Goal: Transaction & Acquisition: Purchase product/service

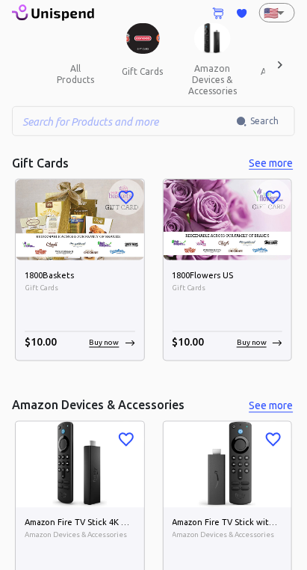
scroll to position [22, 0]
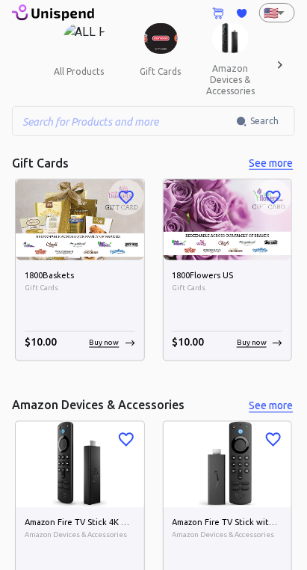
click at [288, 530] on div "Amazon Fire TV Stick with Alexa Voice Remote (includes TV controls), free &amp;…" at bounding box center [228, 556] width 129 height 96
click at [287, 530] on div "Amazon Fire TV Stick with Alexa Voice Remote (includes TV controls), free &amp;…" at bounding box center [228, 556] width 129 height 96
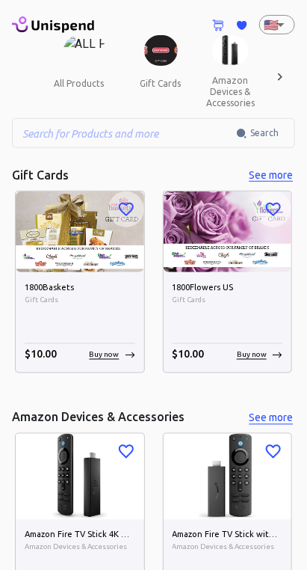
scroll to position [19, 0]
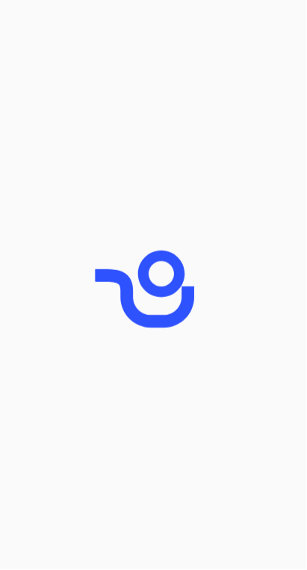
click at [294, 530] on div at bounding box center [153, 285] width 307 height 570
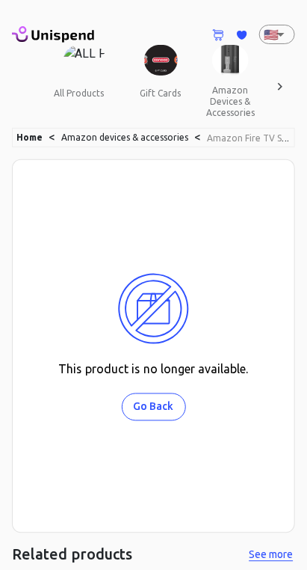
click at [295, 530] on div "Home < Amazon devices & accessories < Amazon Fire TV Stick, sharp picture quali…" at bounding box center [153, 447] width 283 height 638
click at [289, 504] on div "This product is no longer available. Go Back" at bounding box center [153, 346] width 283 height 374
click at [294, 530] on div "Home < Amazon devices & accessories < Amazon Fire TV Stick, sharp picture quali…" at bounding box center [153, 447] width 283 height 638
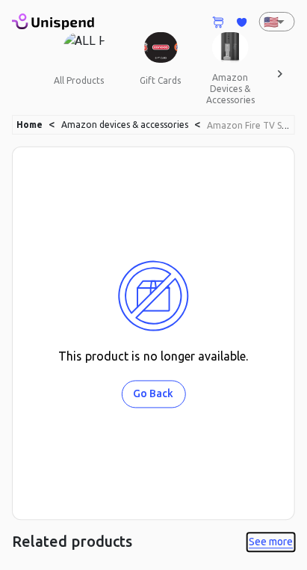
click at [289, 538] on button "See more" at bounding box center [272, 542] width 48 height 19
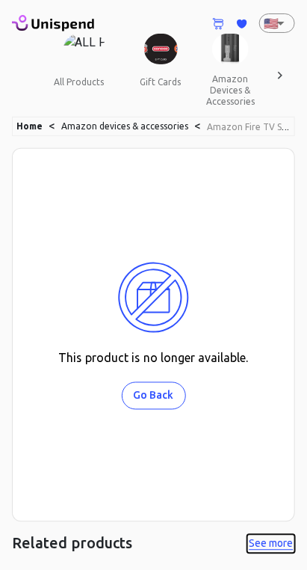
click at [289, 538] on button "See more" at bounding box center [272, 544] width 48 height 19
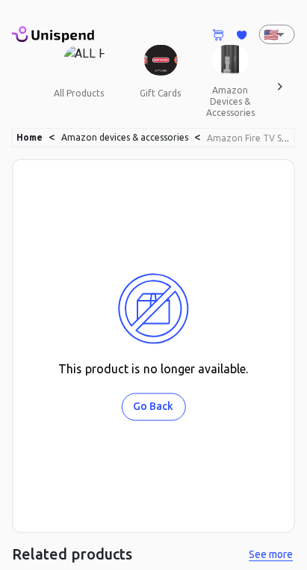
click at [295, 530] on div "Home < Amazon devices & accessories < Amazon Fire TV Stick, sharp picture quali…" at bounding box center [153, 447] width 283 height 638
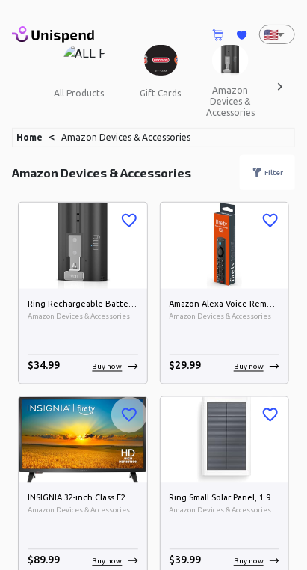
click at [286, 530] on div "Ring Small Solar Panel, 1.9W for Spotlight Cam Plus, Spotlight Cam Pro - White …" at bounding box center [225, 531] width 129 height 96
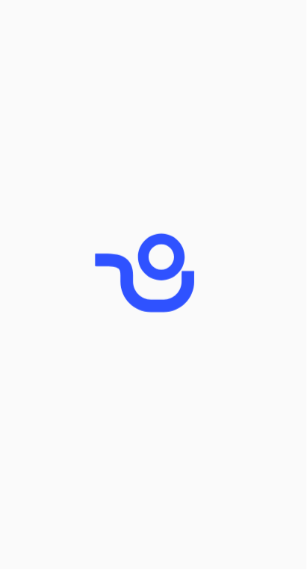
click at [295, 530] on div at bounding box center [153, 285] width 307 height 570
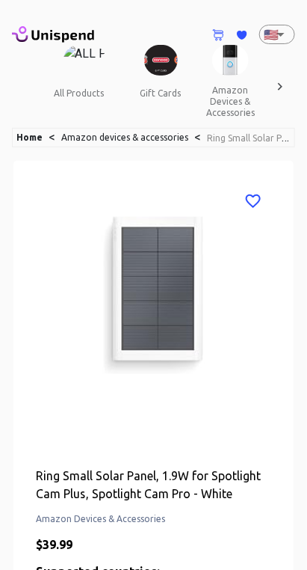
click at [295, 530] on div "Ring Small Solar Panel, 1.9W for Spotlight Cam Plus, Spotlight Cam Pro - White …" at bounding box center [153, 505] width 283 height 692
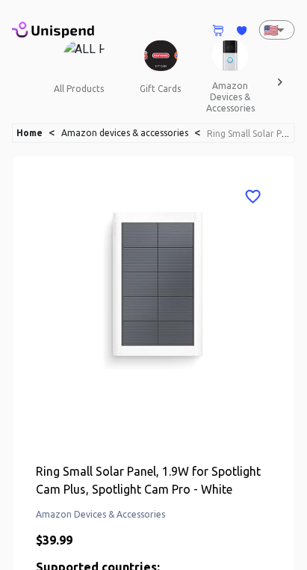
scroll to position [1, 0]
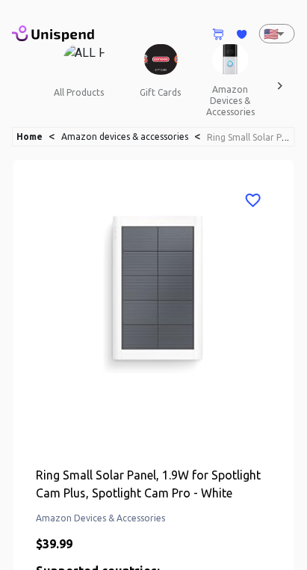
click at [293, 529] on div "Ring Small Solar Panel, 1.9W for Spotlight Cam Plus, Spotlight Cam Pro - White …" at bounding box center [153, 504] width 280 height 689
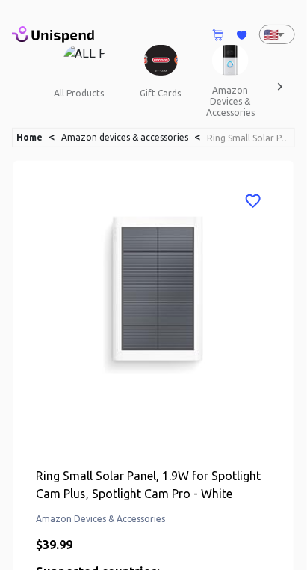
click at [295, 520] on div "Ring Small Solar Panel, 1.9W for Spotlight Cam Plus, Spotlight Cam Pro - White …" at bounding box center [153, 505] width 283 height 692
click at [296, 520] on div "0 Cart 0 Favorites 🇺🇸 US ​ all products gift cards amazon devices & accessories…" at bounding box center [153, 576] width 307 height 1152
click at [295, 530] on div "Ring Small Solar Panel, 1.9W for Spotlight Cam Plus, Spotlight Cam Pro - White …" at bounding box center [153, 505] width 283 height 692
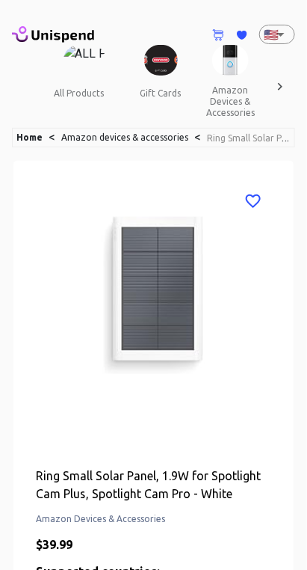
click at [294, 530] on div "Ring Small Solar Panel, 1.9W for Spotlight Cam Plus, Spotlight Cam Pro - White …" at bounding box center [153, 505] width 280 height 689
click at [295, 530] on div "Ring Small Solar Panel, 1.9W for Spotlight Cam Plus, Spotlight Cam Pro - White …" at bounding box center [153, 505] width 283 height 692
click at [294, 530] on div "Ring Small Solar Panel, 1.9W for Spotlight Cam Plus, Spotlight Cam Pro - White …" at bounding box center [153, 505] width 280 height 689
click at [295, 530] on div "Ring Small Solar Panel, 1.9W for Spotlight Cam Plus, Spotlight Cam Pro - White …" at bounding box center [153, 505] width 283 height 692
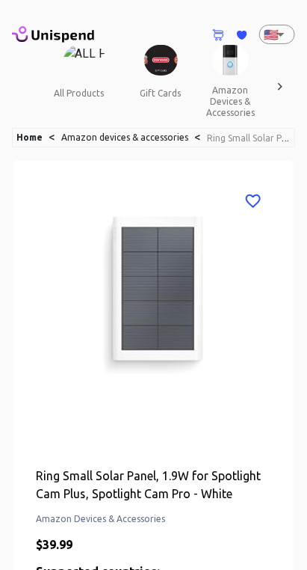
click at [295, 530] on div "Ring Small Solar Panel, 1.9W for Spotlight Cam Plus, Spotlight Cam Pro - White …" at bounding box center [153, 505] width 283 height 692
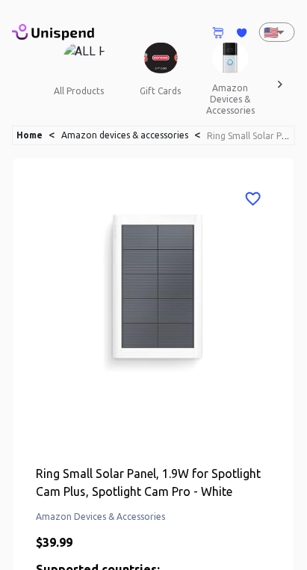
click at [294, 530] on div "Ring Small Solar Panel, 1.9W for Spotlight Cam Plus, Spotlight Cam Pro - White …" at bounding box center [153, 503] width 280 height 689
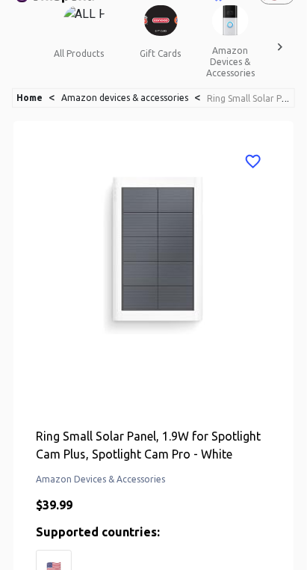
click at [295, 530] on div "Ring Small Solar Panel, 1.9W for Spotlight Cam Plus, Spotlight Cam Pro - White …" at bounding box center [153, 466] width 283 height 692
click at [295, 531] on div "Ring Small Solar Panel, 1.9W for Spotlight Cam Plus, Spotlight Cam Pro - White …" at bounding box center [153, 466] width 283 height 692
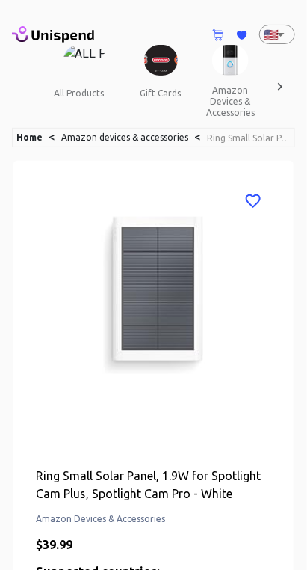
click at [292, 517] on div "Ring Small Solar Panel, 1.9W for Spotlight Cam Plus, Spotlight Cam Pro - White …" at bounding box center [153, 505] width 280 height 689
click at [294, 529] on div "Ring Small Solar Panel, 1.9W for Spotlight Cam Plus, Spotlight Cam Pro - White …" at bounding box center [153, 505] width 280 height 689
click at [295, 530] on div "Ring Small Solar Panel, 1.9W for Spotlight Cam Plus, Spotlight Cam Pro - White …" at bounding box center [153, 505] width 283 height 692
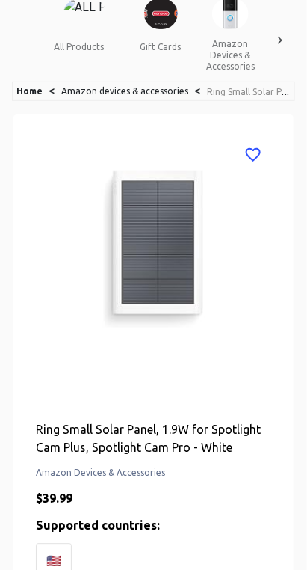
click at [295, 530] on div "Ring Small Solar Panel, 1.9W for Spotlight Cam Plus, Spotlight Cam Pro - White …" at bounding box center [153, 459] width 283 height 692
click at [294, 530] on div "Ring Small Solar Panel, 1.9W for Spotlight Cam Plus, Spotlight Cam Pro - White …" at bounding box center [153, 458] width 280 height 689
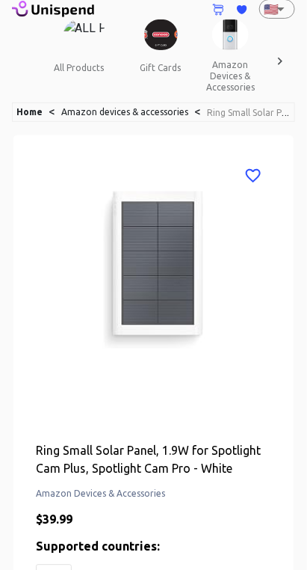
click at [294, 530] on div "Ring Small Solar Panel, 1.9W for Spotlight Cam Plus, Spotlight Cam Pro - White …" at bounding box center [153, 479] width 280 height 689
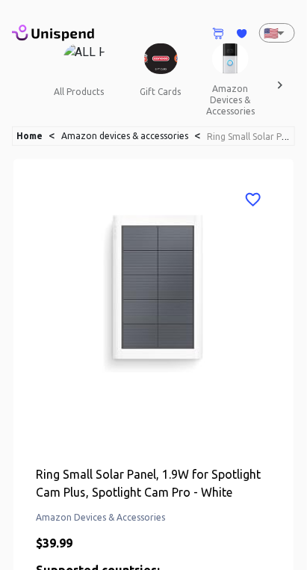
click at [295, 530] on div "Ring Small Solar Panel, 1.9W for Spotlight Cam Plus, Spotlight Cam Pro - White …" at bounding box center [153, 504] width 283 height 692
click at [294, 518] on div "Ring Small Solar Panel, 1.9W for Spotlight Cam Plus, Spotlight Cam Pro - White …" at bounding box center [153, 503] width 280 height 689
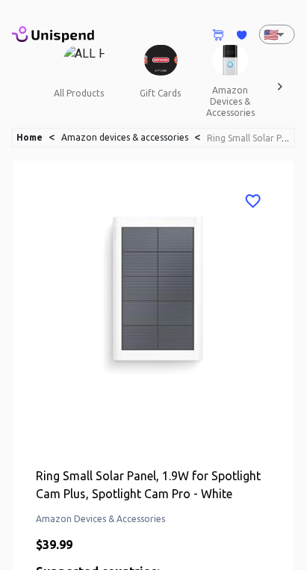
click at [294, 529] on div "Ring Small Solar Panel, 1.9W for Spotlight Cam Plus, Spotlight Cam Pro - White …" at bounding box center [153, 505] width 280 height 689
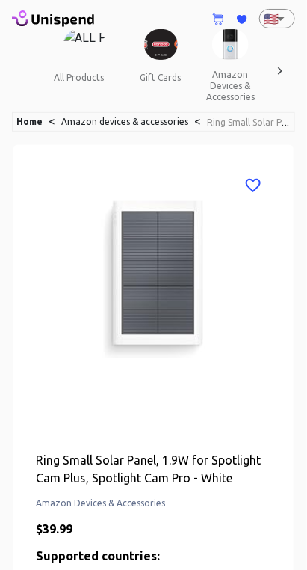
click at [289, 505] on div "Ring Small Solar Panel, 1.9W for Spotlight Cam Plus, Spotlight Cam Pro - White …" at bounding box center [153, 489] width 280 height 689
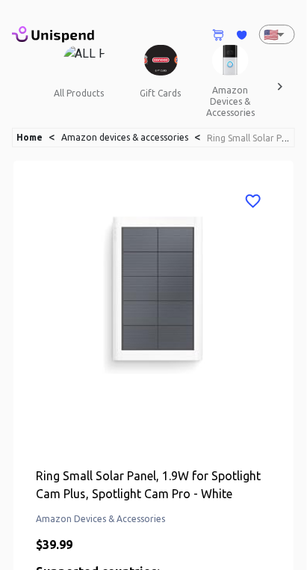
click at [291, 508] on div "Ring Small Solar Panel, 1.9W for Spotlight Cam Plus, Spotlight Cam Pro - White …" at bounding box center [153, 505] width 280 height 689
click at [294, 529] on div "Ring Small Solar Panel, 1.9W for Spotlight Cam Plus, Spotlight Cam Pro - White …" at bounding box center [153, 505] width 280 height 689
click at [294, 530] on div "Ring Small Solar Panel, 1.9W for Spotlight Cam Plus, Spotlight Cam Pro - White …" at bounding box center [153, 505] width 280 height 689
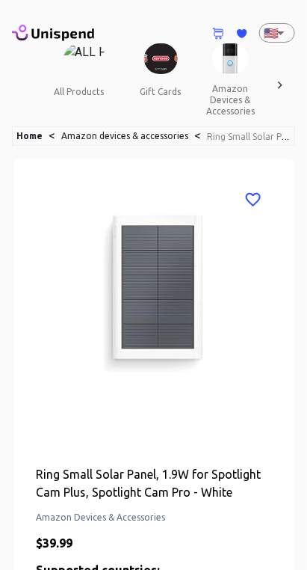
click at [289, 505] on div "Ring Small Solar Panel, 1.9W for Spotlight Cam Plus, Spotlight Cam Pro - White …" at bounding box center [153, 503] width 280 height 689
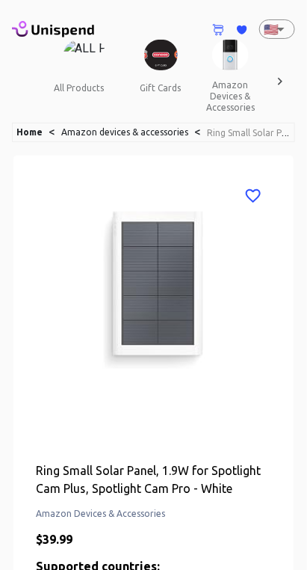
click at [293, 516] on div "Ring Small Solar Panel, 1.9W for Spotlight Cam Plus, Spotlight Cam Pro - White …" at bounding box center [153, 500] width 280 height 689
click at [294, 529] on div "Ring Small Solar Panel, 1.9W for Spotlight Cam Plus, Spotlight Cam Pro - White …" at bounding box center [153, 500] width 280 height 689
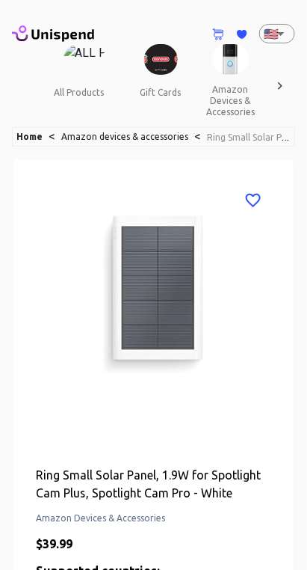
click at [294, 529] on div "Ring Small Solar Panel, 1.9W for Spotlight Cam Plus, Spotlight Cam Pro - White …" at bounding box center [153, 504] width 280 height 689
click at [294, 531] on div "Ring Small Solar Panel, 1.9W for Spotlight Cam Plus, Spotlight Cam Pro - White …" at bounding box center [153, 504] width 280 height 689
click at [294, 529] on div "Ring Small Solar Panel, 1.9W for Spotlight Cam Plus, Spotlight Cam Pro - White …" at bounding box center [153, 504] width 280 height 689
click at [294, 530] on div "Ring Small Solar Panel, 1.9W for Spotlight Cam Plus, Spotlight Cam Pro - White …" at bounding box center [153, 504] width 280 height 689
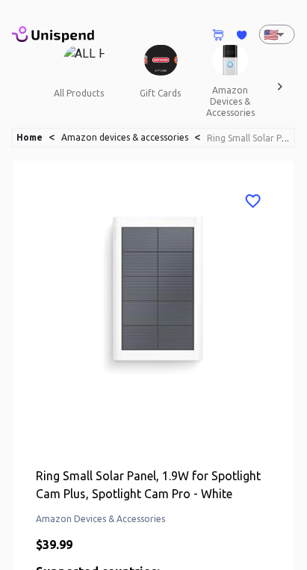
click at [295, 530] on div "Ring Small Solar Panel, 1.9W for Spotlight Cam Plus, Spotlight Cam Pro - White …" at bounding box center [153, 505] width 283 height 692
click at [293, 530] on div "Ring Small Solar Panel, 1.9W for Spotlight Cam Plus, Spotlight Cam Pro - White …" at bounding box center [153, 505] width 280 height 689
click at [294, 529] on div "Ring Small Solar Panel, 1.9W for Spotlight Cam Plus, Spotlight Cam Pro - White …" at bounding box center [153, 505] width 280 height 689
click at [294, 531] on div "Ring Small Solar Panel, 1.9W for Spotlight Cam Plus, Spotlight Cam Pro - White …" at bounding box center [153, 505] width 280 height 689
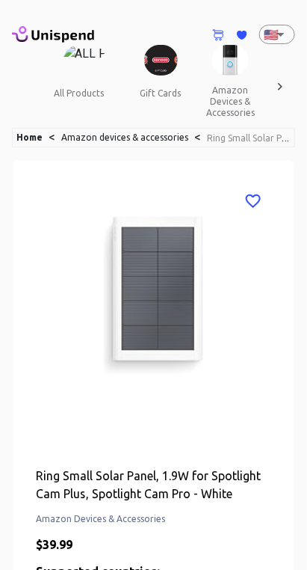
click at [294, 529] on div "Ring Small Solar Panel, 1.9W for Spotlight Cam Plus, Spotlight Cam Pro - White …" at bounding box center [153, 505] width 280 height 689
click at [293, 518] on div "Ring Small Solar Panel, 1.9W for Spotlight Cam Plus, Spotlight Cam Pro - White …" at bounding box center [153, 505] width 280 height 689
click at [292, 517] on div "Ring Small Solar Panel, 1.9W for Spotlight Cam Plus, Spotlight Cam Pro - White …" at bounding box center [153, 505] width 280 height 689
click at [294, 530] on div "Ring Small Solar Panel, 1.9W for Spotlight Cam Plus, Spotlight Cam Pro - White …" at bounding box center [153, 505] width 280 height 689
click at [291, 510] on div "Ring Small Solar Panel, 1.9W for Spotlight Cam Plus, Spotlight Cam Pro - White …" at bounding box center [153, 505] width 280 height 689
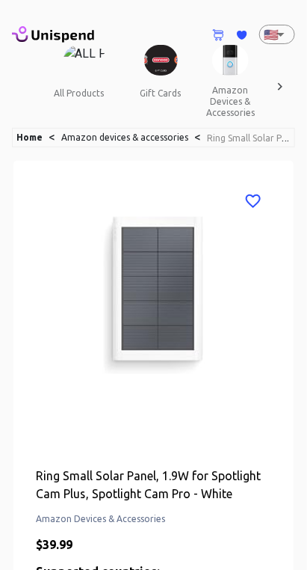
click at [294, 529] on div "Ring Small Solar Panel, 1.9W for Spotlight Cam Plus, Spotlight Cam Pro - White …" at bounding box center [153, 505] width 280 height 689
click at [288, 505] on div "Ring Small Solar Panel, 1.9W for Spotlight Cam Plus, Spotlight Cam Pro - White …" at bounding box center [153, 505] width 280 height 689
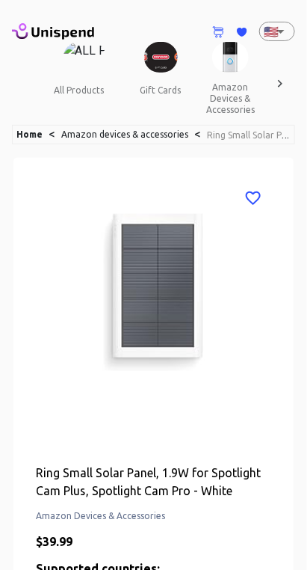
click at [292, 516] on div "Ring Small Solar Panel, 1.9W for Spotlight Cam Plus, Spotlight Cam Pro - White …" at bounding box center [153, 502] width 280 height 689
click at [292, 517] on div "Ring Small Solar Panel, 1.9W for Spotlight Cam Plus, Spotlight Cam Pro - White …" at bounding box center [153, 502] width 280 height 689
click at [294, 529] on div "Ring Small Solar Panel, 1.9W for Spotlight Cam Plus, Spotlight Cam Pro - White …" at bounding box center [153, 502] width 280 height 689
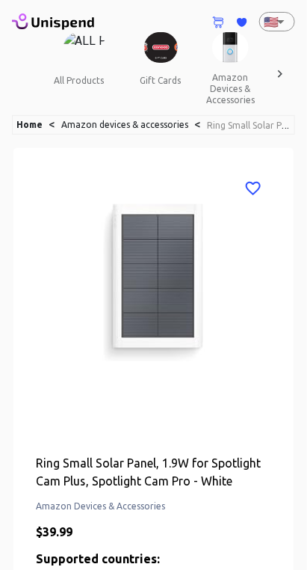
click at [289, 504] on div "Ring Small Solar Panel, 1.9W for Spotlight Cam Plus, Spotlight Cam Pro - White …" at bounding box center [153, 492] width 280 height 689
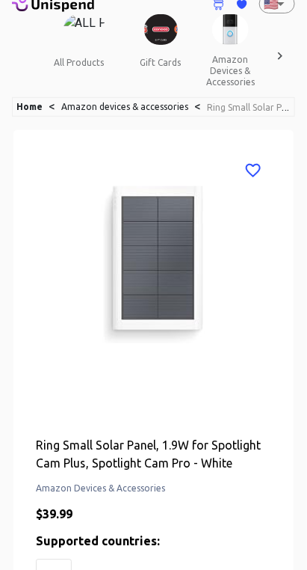
click at [289, 510] on div "Ring Small Solar Panel, 1.9W for Spotlight Cam Plus, Spotlight Cam Pro - White …" at bounding box center [153, 474] width 280 height 689
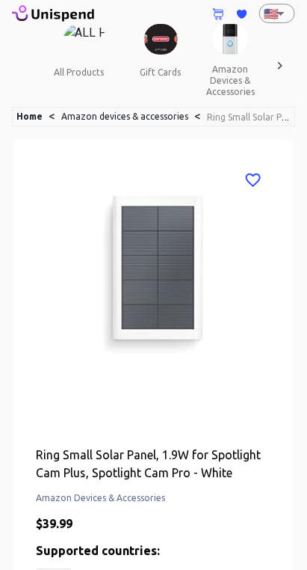
click at [294, 530] on div "Ring Small Solar Panel, 1.9W for Spotlight Cam Plus, Spotlight Cam Pro - White …" at bounding box center [153, 484] width 280 height 689
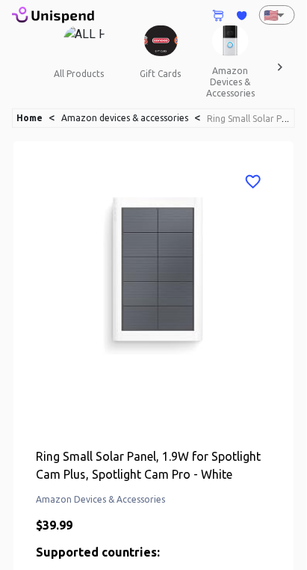
click at [291, 510] on div "Ring Small Solar Panel, 1.9W for Spotlight Cam Plus, Spotlight Cam Pro - White …" at bounding box center [153, 485] width 280 height 689
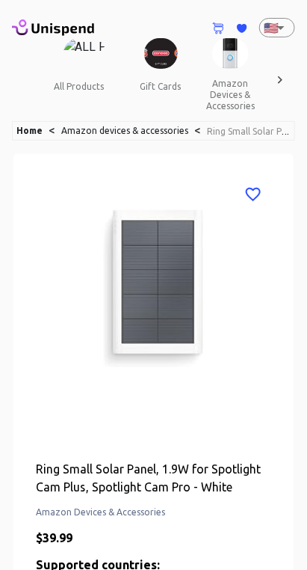
click at [295, 529] on div "Ring Small Solar Panel, 1.9W for Spotlight Cam Plus, Spotlight Cam Pro - White …" at bounding box center [153, 499] width 283 height 692
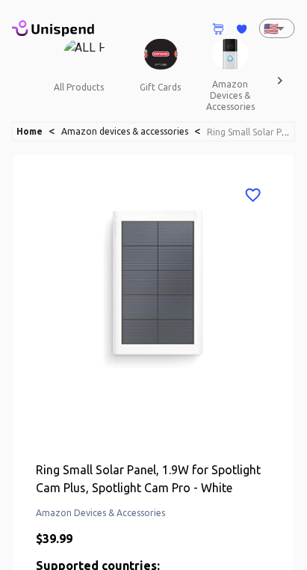
click at [294, 530] on div "Ring Small Solar Panel, 1.9W for Spotlight Cam Plus, Spotlight Cam Pro - White …" at bounding box center [153, 499] width 280 height 689
click at [294, 529] on div "Ring Small Solar Panel, 1.9W for Spotlight Cam Plus, Spotlight Cam Pro - White …" at bounding box center [153, 499] width 280 height 689
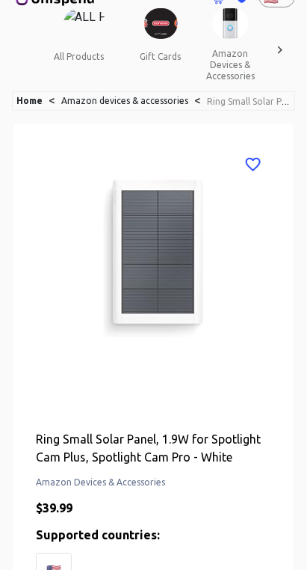
click at [292, 516] on div "Ring Small Solar Panel, 1.9W for Spotlight Cam Plus, Spotlight Cam Pro - White …" at bounding box center [153, 468] width 280 height 689
click at [295, 530] on div "Ring Small Solar Panel, 1.9W for Spotlight Cam Plus, Spotlight Cam Pro - White …" at bounding box center [153, 469] width 283 height 692
click at [292, 517] on div "Ring Small Solar Panel, 1.9W for Spotlight Cam Plus, Spotlight Cam Pro - White …" at bounding box center [153, 468] width 280 height 689
click at [295, 530] on div "Ring Small Solar Panel, 1.9W for Spotlight Cam Plus, Spotlight Cam Pro - White …" at bounding box center [153, 469] width 283 height 692
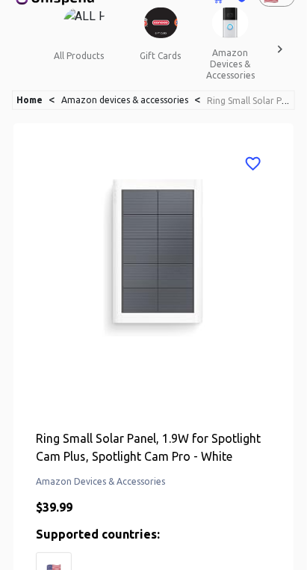
click at [294, 529] on div "Ring Small Solar Panel, 1.9W for Spotlight Cam Plus, Spotlight Cam Pro - White …" at bounding box center [153, 467] width 280 height 689
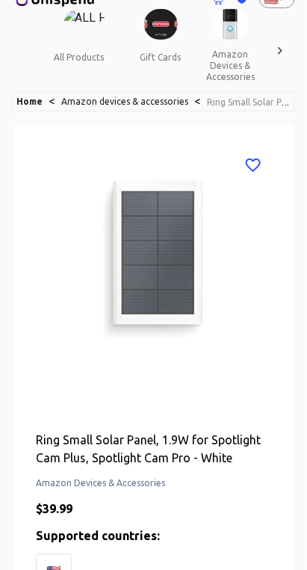
click at [293, 529] on div "Ring Small Solar Panel, 1.9W for Spotlight Cam Plus, Spotlight Cam Pro - White …" at bounding box center [153, 469] width 280 height 689
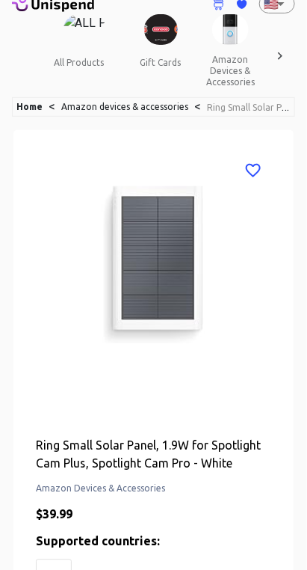
click at [295, 530] on div "Ring Small Solar Panel, 1.9W for Spotlight Cam Plus, Spotlight Cam Pro - White …" at bounding box center [153, 475] width 283 height 692
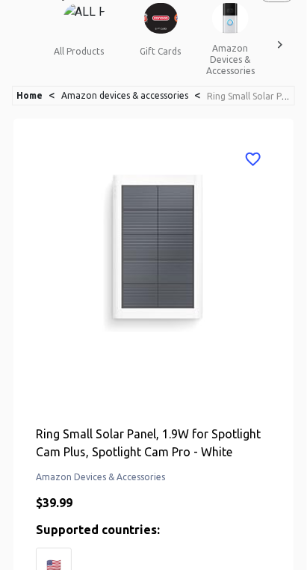
click at [291, 510] on div "Ring Small Solar Panel, 1.9W for Spotlight Cam Plus, Spotlight Cam Pro - White …" at bounding box center [153, 463] width 280 height 689
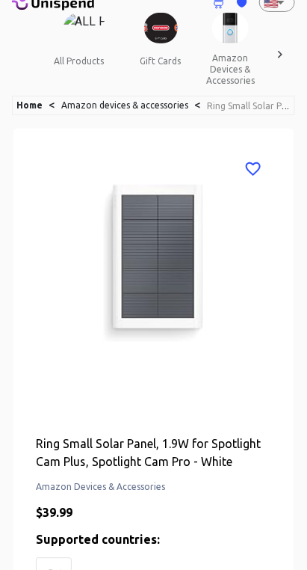
click at [294, 530] on div "Ring Small Solar Panel, 1.9W for Spotlight Cam Plus, Spotlight Cam Pro - White …" at bounding box center [153, 473] width 280 height 689
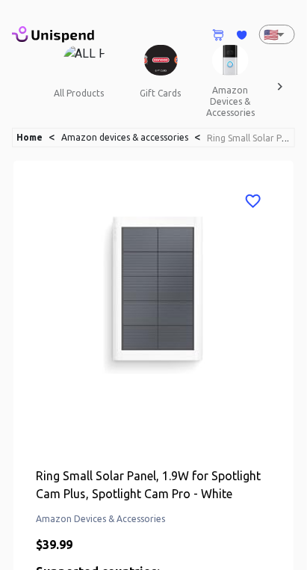
click at [295, 530] on div "Ring Small Solar Panel, 1.9W for Spotlight Cam Plus, Spotlight Cam Pro - White …" at bounding box center [153, 505] width 283 height 692
click at [289, 504] on div "Ring Small Solar Panel, 1.9W for Spotlight Cam Plus, Spotlight Cam Pro - White …" at bounding box center [153, 505] width 280 height 689
click at [293, 518] on div "Ring Small Solar Panel, 1.9W for Spotlight Cam Plus, Spotlight Cam Pro - White …" at bounding box center [153, 505] width 280 height 689
click at [294, 529] on div "Ring Small Solar Panel, 1.9W for Spotlight Cam Plus, Spotlight Cam Pro - White …" at bounding box center [153, 505] width 280 height 689
click at [294, 518] on div "Ring Small Solar Panel, 1.9W for Spotlight Cam Plus, Spotlight Cam Pro - White …" at bounding box center [153, 505] width 280 height 689
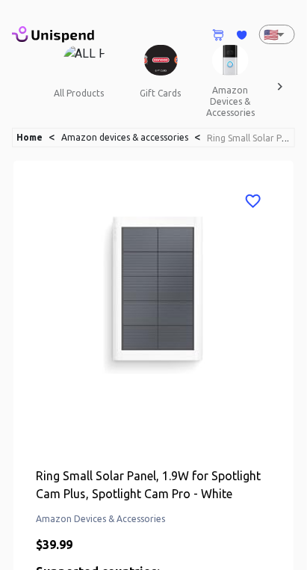
click at [294, 530] on div "Ring Small Solar Panel, 1.9W for Spotlight Cam Plus, Spotlight Cam Pro - White …" at bounding box center [153, 505] width 280 height 689
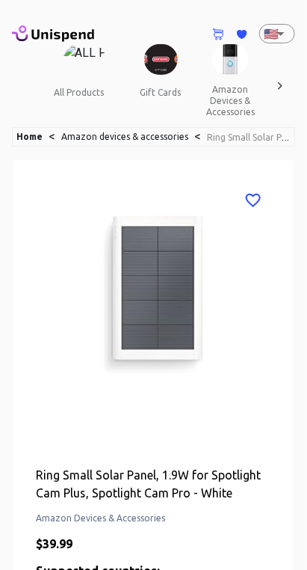
click at [292, 517] on div "Ring Small Solar Panel, 1.9W for Spotlight Cam Plus, Spotlight Cam Pro - White …" at bounding box center [153, 504] width 280 height 689
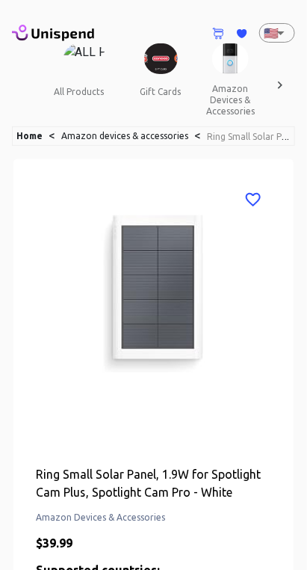
click at [294, 529] on div "Ring Small Solar Panel, 1.9W for Spotlight Cam Plus, Spotlight Cam Pro - White …" at bounding box center [153, 503] width 280 height 689
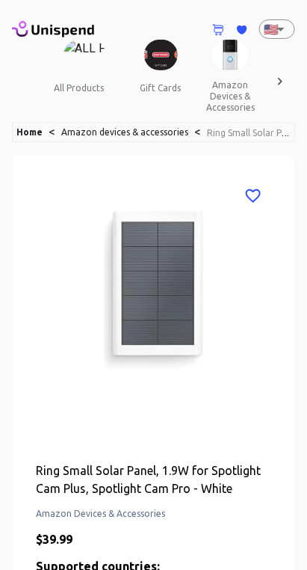
click at [294, 520] on div "Ring Small Solar Panel, 1.9W for Spotlight Cam Plus, Spotlight Cam Pro - White …" at bounding box center [153, 500] width 280 height 689
click at [296, 519] on div "0 Cart 0 Favorites 🇺🇸 US ​ all products gift cards amazon devices & accessories…" at bounding box center [153, 571] width 307 height 1152
click at [296, 520] on div "0 Cart 0 Favorites 🇺🇸 US ​ all products gift cards amazon devices & accessories…" at bounding box center [153, 571] width 307 height 1152
click at [295, 520] on div "Ring Small Solar Panel, 1.9W for Spotlight Cam Plus, Spotlight Cam Pro - White …" at bounding box center [153, 500] width 283 height 692
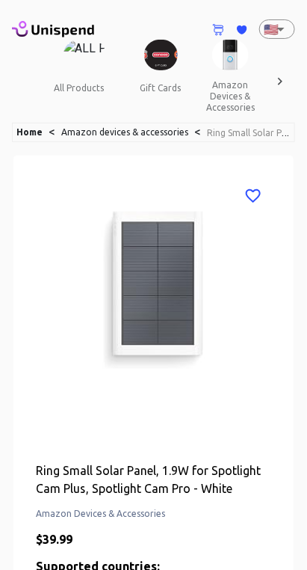
click at [294, 529] on div "Ring Small Solar Panel, 1.9W for Spotlight Cam Plus, Spotlight Cam Pro - White …" at bounding box center [153, 500] width 280 height 689
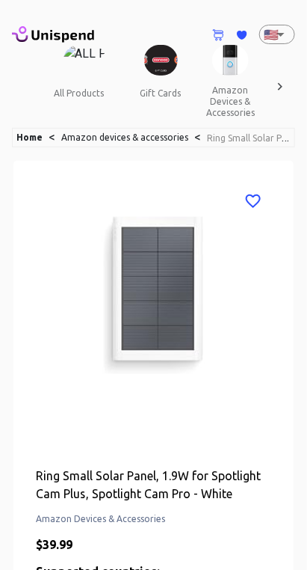
click at [293, 518] on div "Ring Small Solar Panel, 1.9W for Spotlight Cam Plus, Spotlight Cam Pro - White …" at bounding box center [153, 505] width 280 height 689
click at [295, 518] on div "Ring Small Solar Panel, 1.9W for Spotlight Cam Plus, Spotlight Cam Pro - White …" at bounding box center [153, 505] width 283 height 692
click at [295, 519] on div "Ring Small Solar Panel, 1.9W for Spotlight Cam Plus, Spotlight Cam Pro - White …" at bounding box center [153, 505] width 283 height 692
click at [295, 518] on div "Ring Small Solar Panel, 1.9W for Spotlight Cam Plus, Spotlight Cam Pro - White …" at bounding box center [153, 505] width 283 height 692
click at [293, 519] on div "Ring Small Solar Panel, 1.9W for Spotlight Cam Plus, Spotlight Cam Pro - White …" at bounding box center [153, 505] width 280 height 689
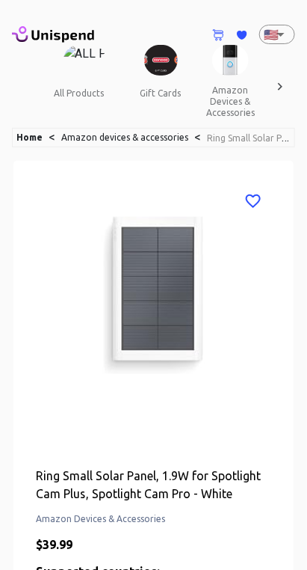
click at [295, 517] on div "Ring Small Solar Panel, 1.9W for Spotlight Cam Plus, Spotlight Cam Pro - White …" at bounding box center [153, 505] width 283 height 692
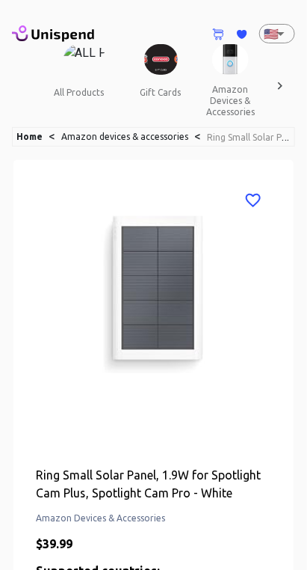
click at [294, 518] on div "Ring Small Solar Panel, 1.9W for Spotlight Cam Plus, Spotlight Cam Pro - White …" at bounding box center [153, 504] width 280 height 689
click at [295, 518] on div "Ring Small Solar Panel, 1.9W for Spotlight Cam Plus, Spotlight Cam Pro - White …" at bounding box center [153, 505] width 283 height 692
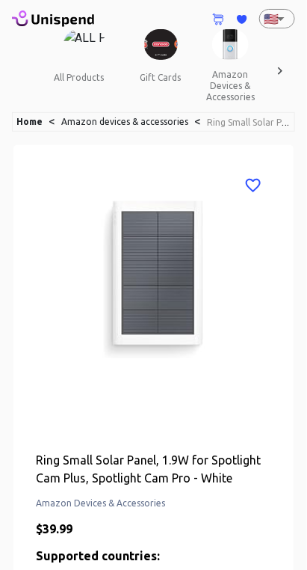
click at [294, 529] on div "Ring Small Solar Panel, 1.9W for Spotlight Cam Plus, Spotlight Cam Pro - White …" at bounding box center [153, 489] width 280 height 689
click at [294, 518] on div "Ring Small Solar Panel, 1.9W for Spotlight Cam Plus, Spotlight Cam Pro - White …" at bounding box center [153, 489] width 280 height 689
click at [293, 516] on div "Ring Small Solar Panel, 1.9W for Spotlight Cam Plus, Spotlight Cam Pro - White …" at bounding box center [153, 489] width 280 height 689
click at [294, 529] on div "Ring Small Solar Panel, 1.9W for Spotlight Cam Plus, Spotlight Cam Pro - White …" at bounding box center [153, 489] width 280 height 689
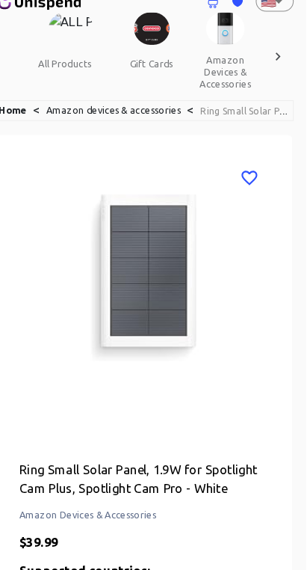
click at [294, 498] on div "Ring Small Solar Panel, 1.9W for Spotlight Cam Plus, Spotlight Cam Pro - White …" at bounding box center [153, 479] width 280 height 689
click at [292, 488] on div "Ring Small Solar Panel, 1.9W for Spotlight Cam Plus, Spotlight Cam Pro - White …" at bounding box center [153, 479] width 280 height 689
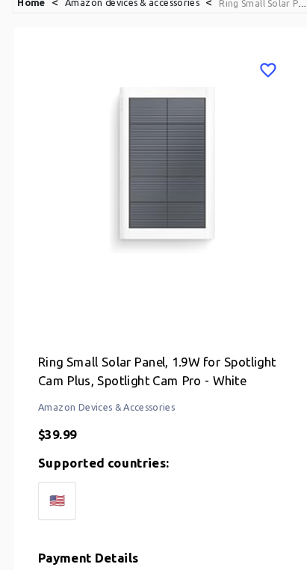
click at [73, 259] on img at bounding box center [154, 161] width 236 height 224
click at [69, 201] on img at bounding box center [154, 161] width 236 height 224
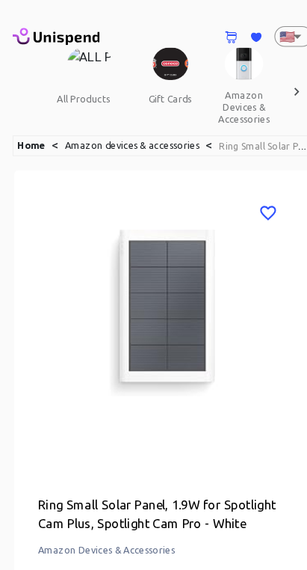
click at [278, 447] on div "Ring Small Solar Panel, 1.9W for Spotlight Cam Plus, Spotlight Cam Pro - White …" at bounding box center [153, 505] width 280 height 689
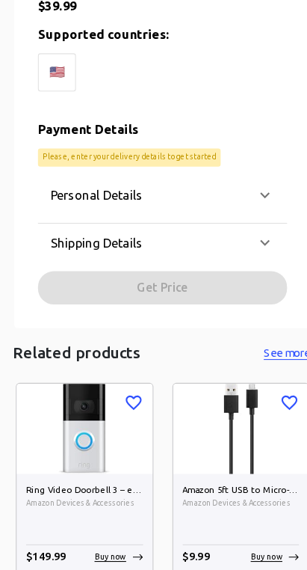
scroll to position [598, 0]
